Goal: Check status: Check status

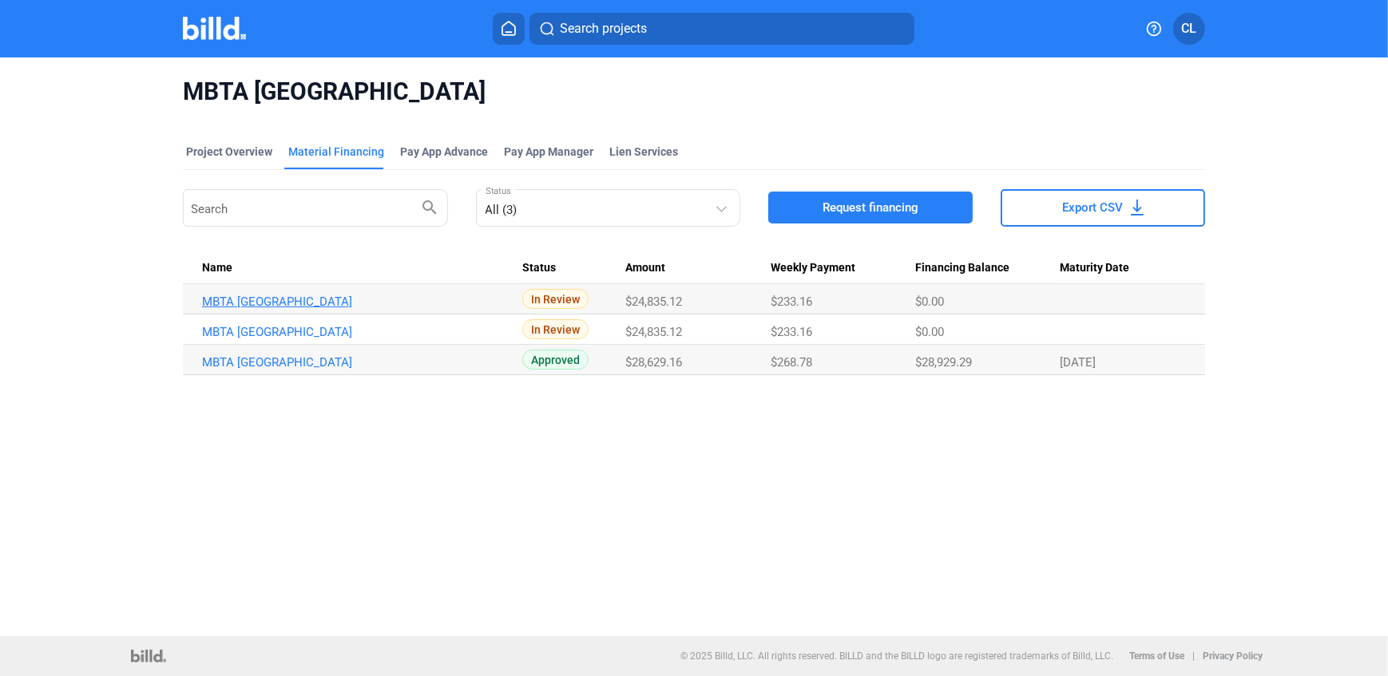
click at [381, 306] on link "MBTA [GEOGRAPHIC_DATA]" at bounding box center [360, 302] width 317 height 14
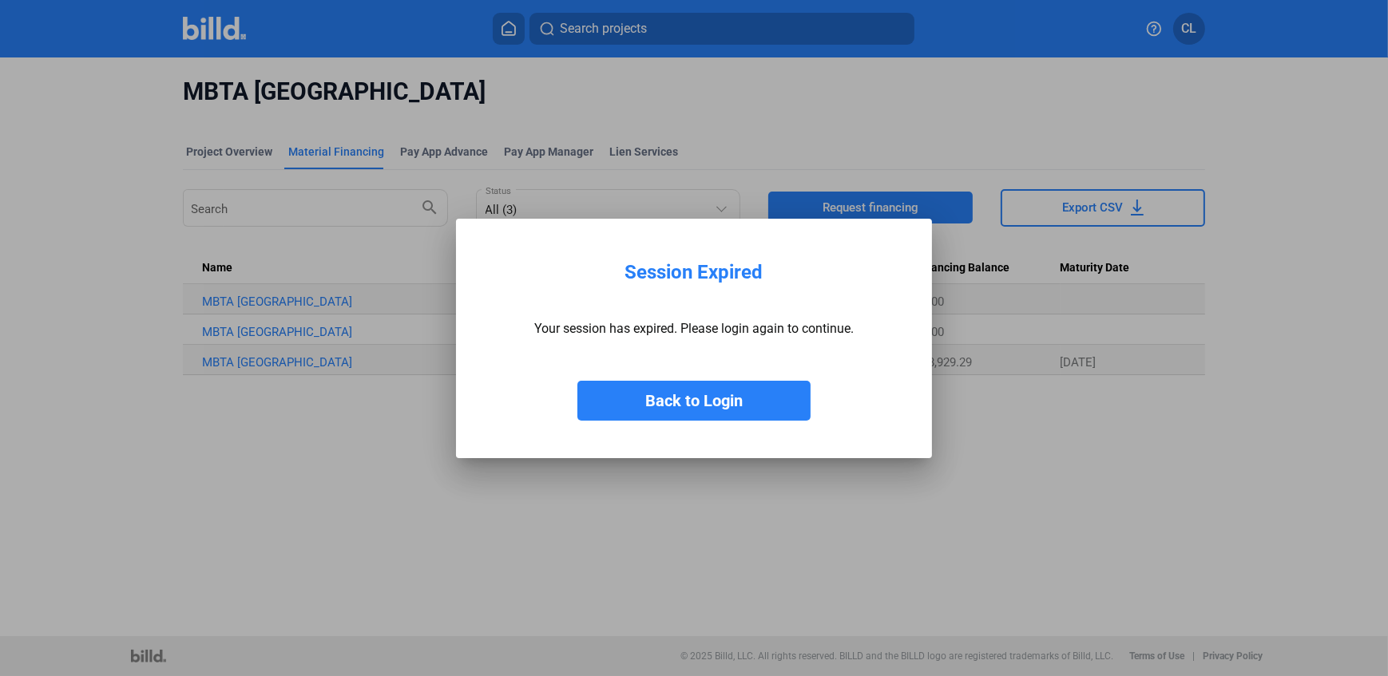
click at [577, 381] on button "Back to Login" at bounding box center [693, 401] width 233 height 40
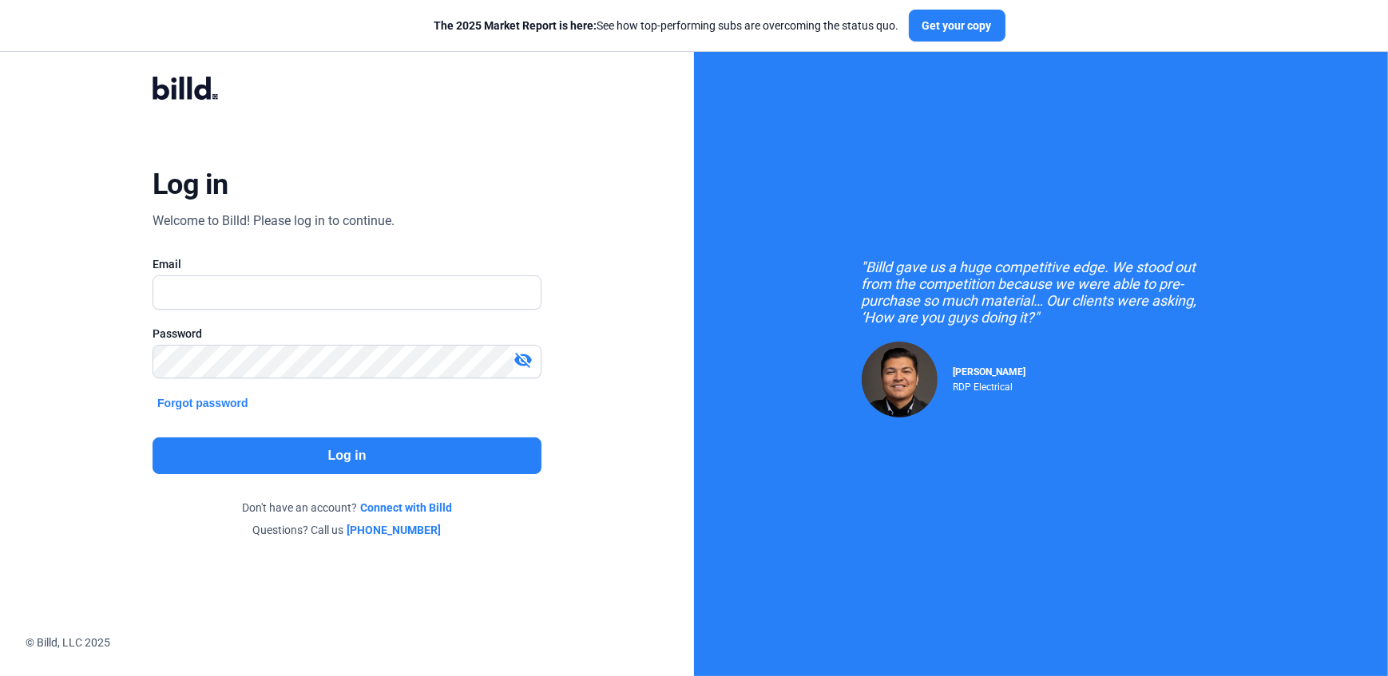
drag, startPoint x: 445, startPoint y: 535, endPoint x: 430, endPoint y: 532, distance: 15.5
click at [430, 532] on div "Questions? Call us [PHONE_NUMBER]" at bounding box center [346, 530] width 389 height 16
copy div "[PHONE_NUMBER]"
click at [1299, 554] on div ""Billd gave us a huge competitive edge. We stood out from the competition becau…" at bounding box center [1041, 338] width 694 height 676
click at [405, 527] on link "[PHONE_NUMBER]" at bounding box center [394, 530] width 94 height 16
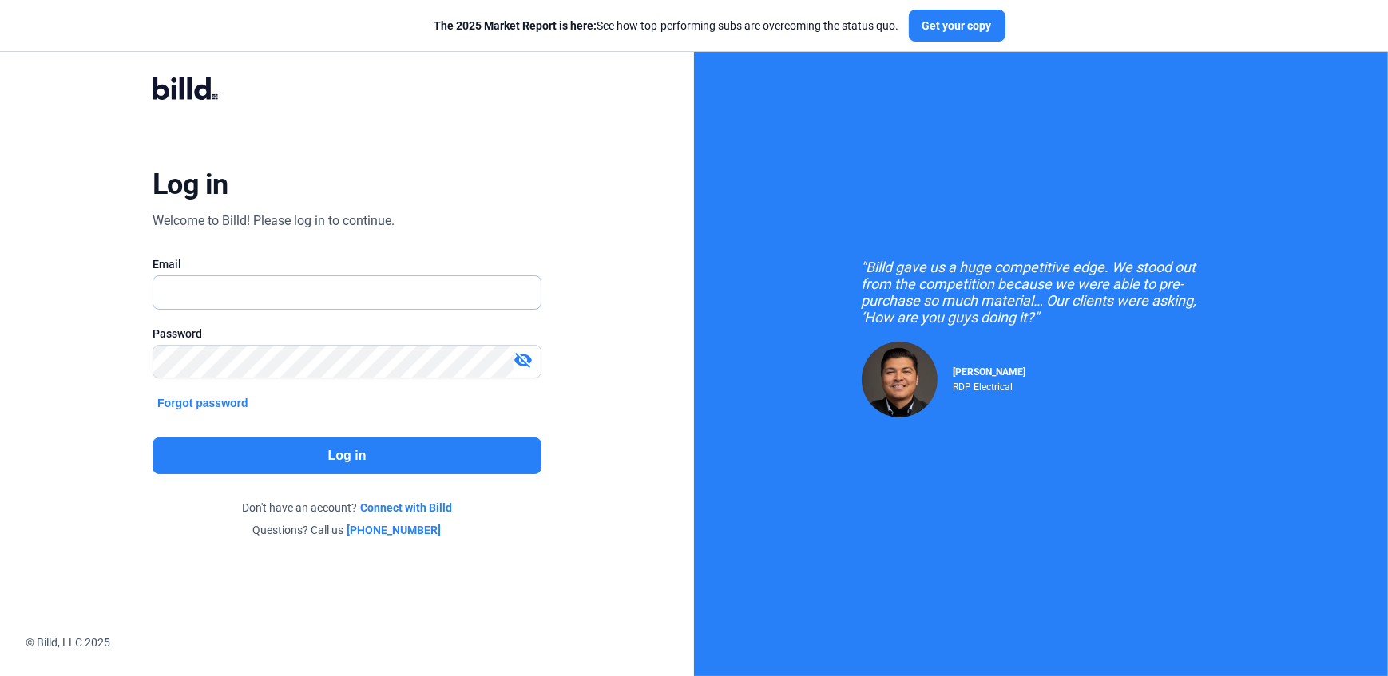
click at [342, 301] on input "text" at bounding box center [338, 292] width 370 height 33
type input "[EMAIL_ADDRESS][DOMAIN_NAME]"
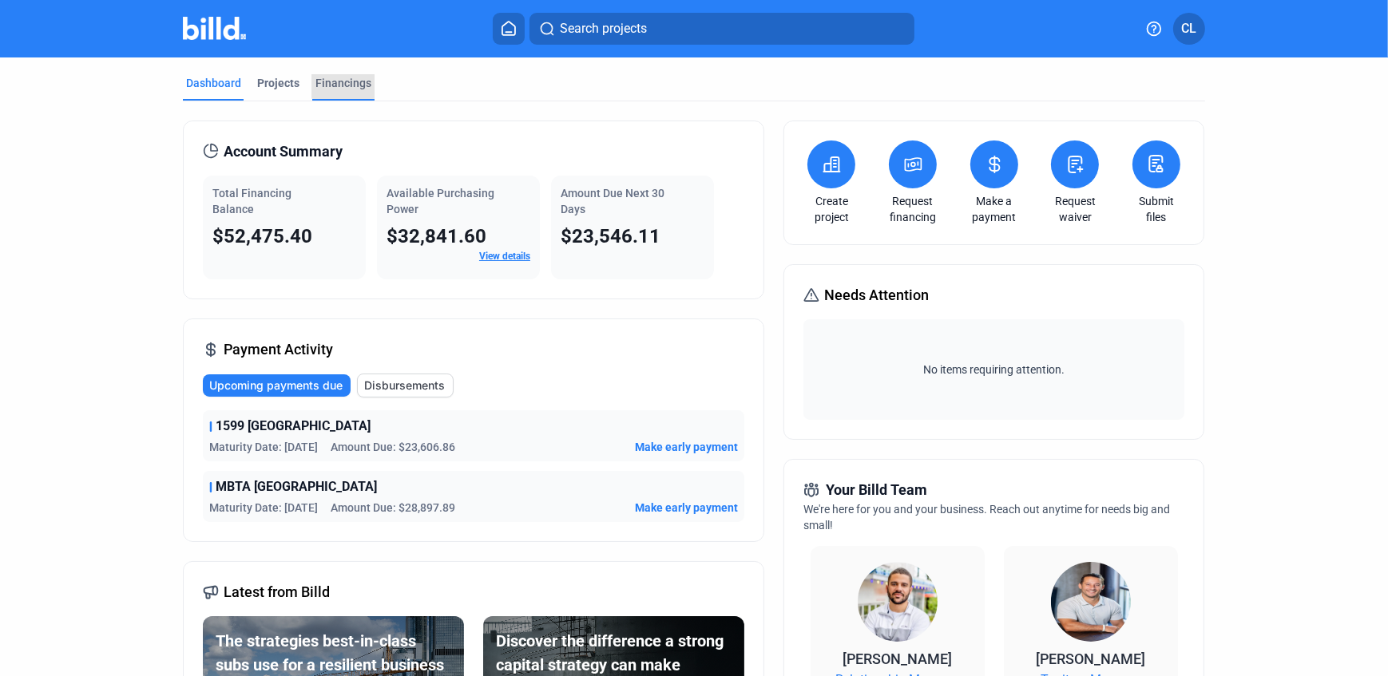
click at [354, 82] on div "Financings" at bounding box center [343, 83] width 56 height 16
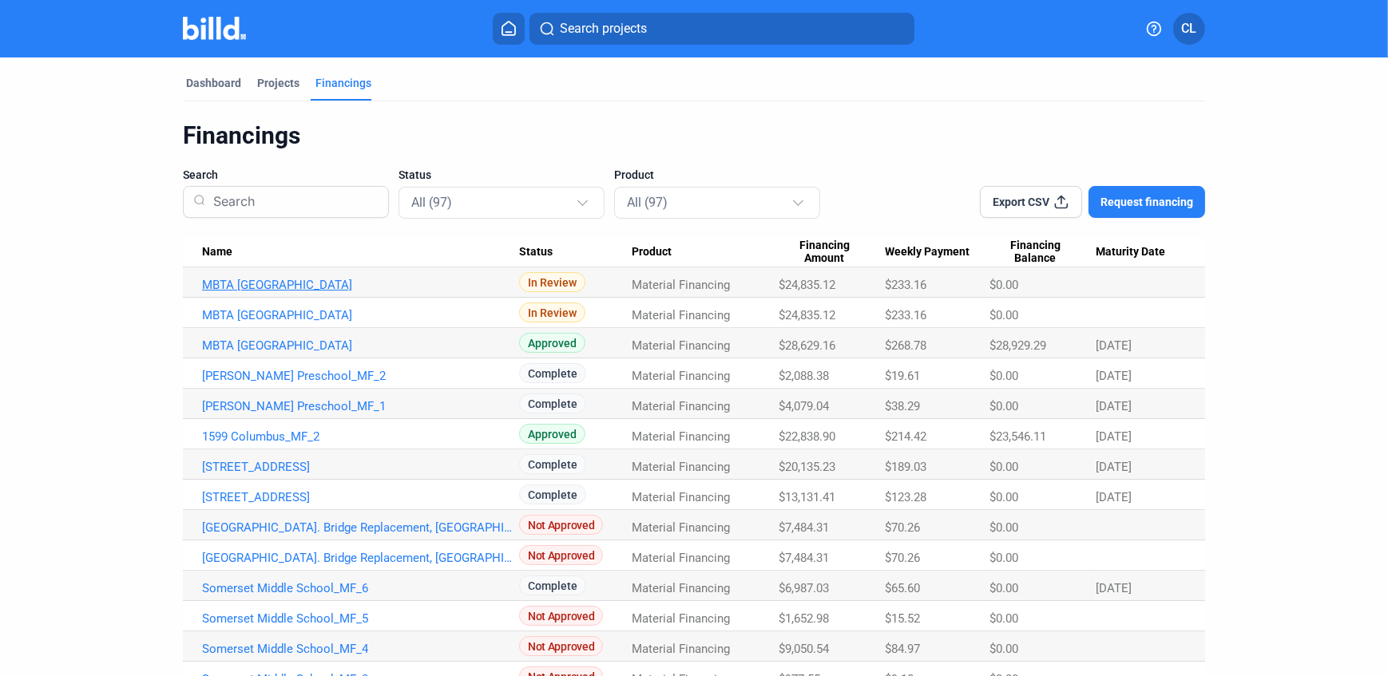
click at [370, 283] on link "MBTA [GEOGRAPHIC_DATA]" at bounding box center [360, 285] width 317 height 14
